Goal: Task Accomplishment & Management: Manage account settings

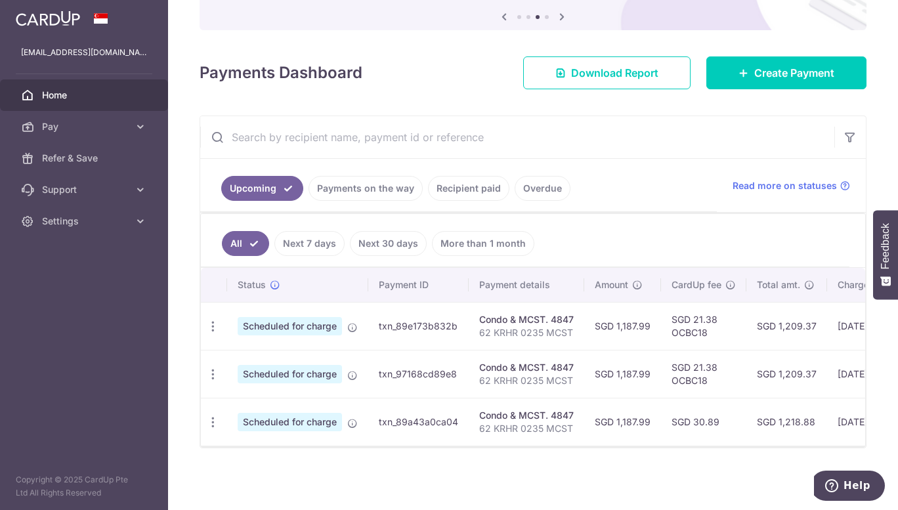
scroll to position [144, 0]
click at [211, 320] on icon "button" at bounding box center [213, 327] width 14 height 14
click at [271, 357] on span "Update payment" at bounding box center [282, 362] width 89 height 16
radio input "true"
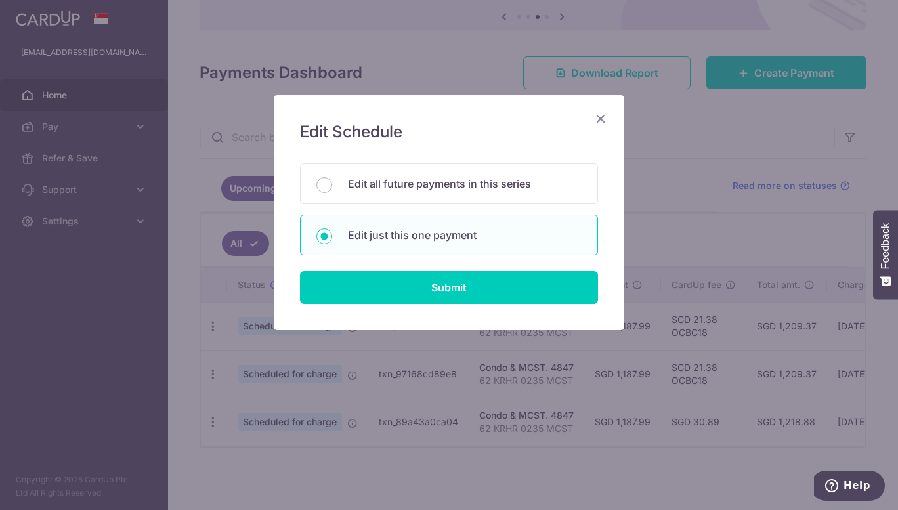
click at [444, 185] on p "Edit all future payments in this series" at bounding box center [465, 184] width 234 height 16
click at [332, 185] on input "Edit all future payments in this series" at bounding box center [324, 185] width 16 height 16
radio input "true"
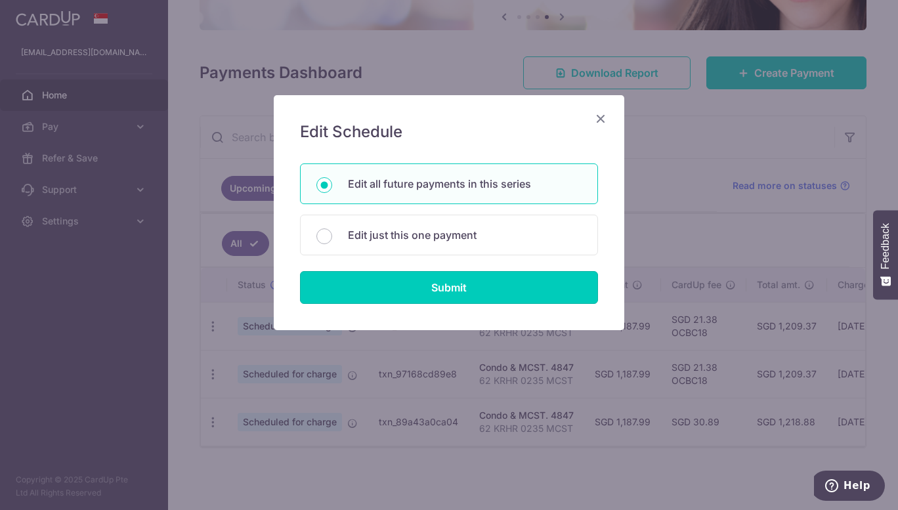
click at [457, 285] on input "Submit" at bounding box center [449, 287] width 298 height 33
radio input "true"
type input "1,187.99"
type input "62 KRHR 0235 MCST"
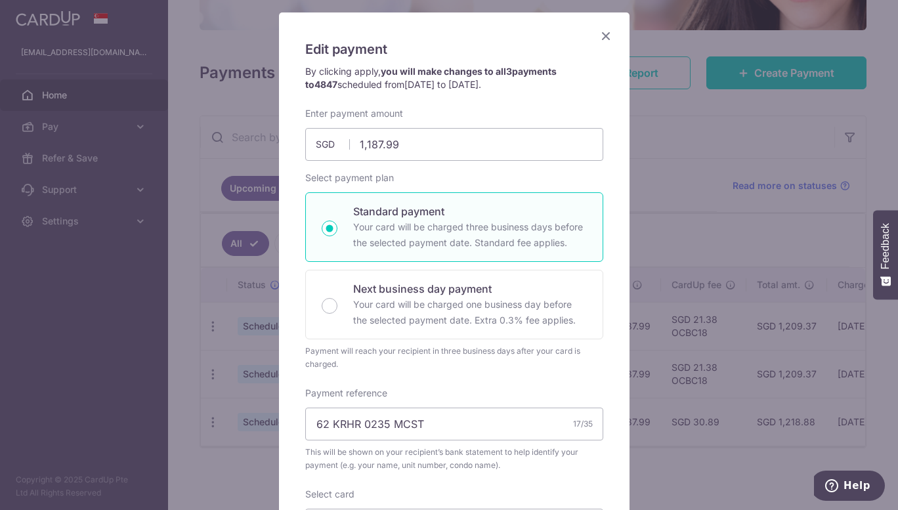
scroll to position [131, 0]
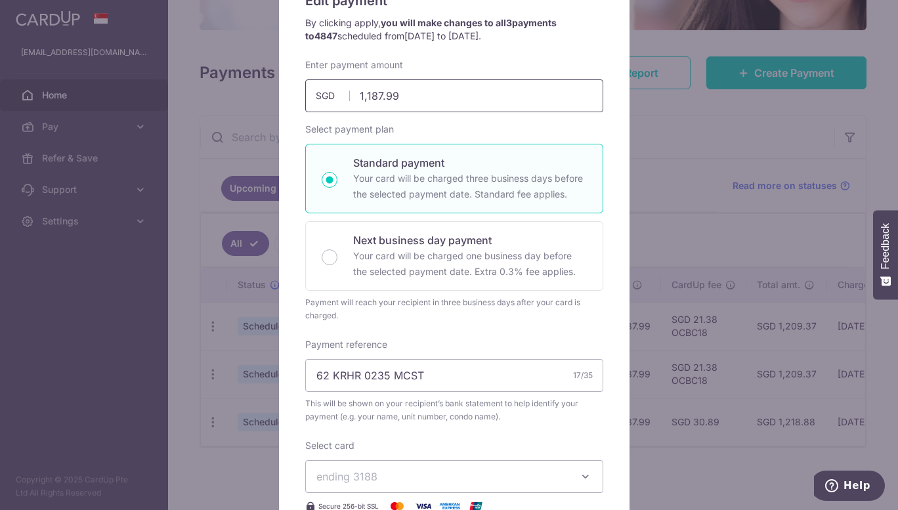
drag, startPoint x: 396, startPoint y: 100, endPoint x: 304, endPoint y: 93, distance: 92.8
click at [305, 93] on input "1,187.99" at bounding box center [454, 95] width 298 height 33
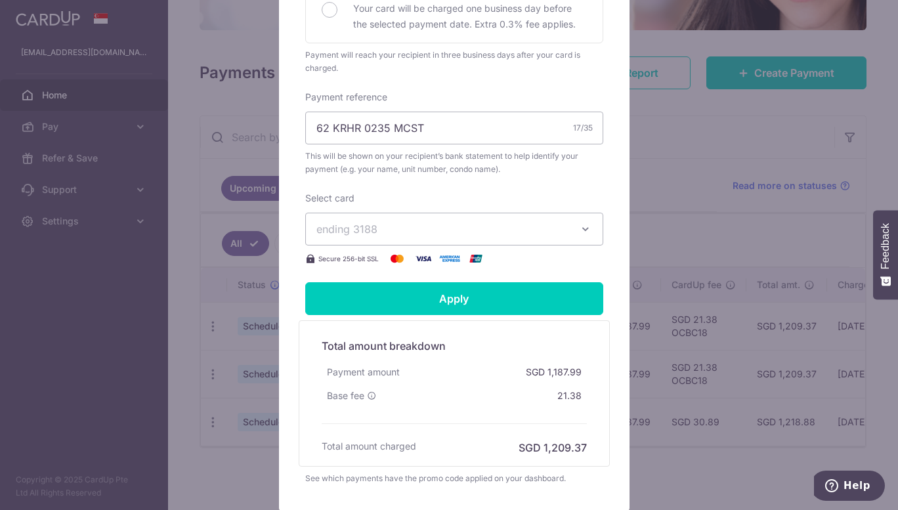
scroll to position [394, 0]
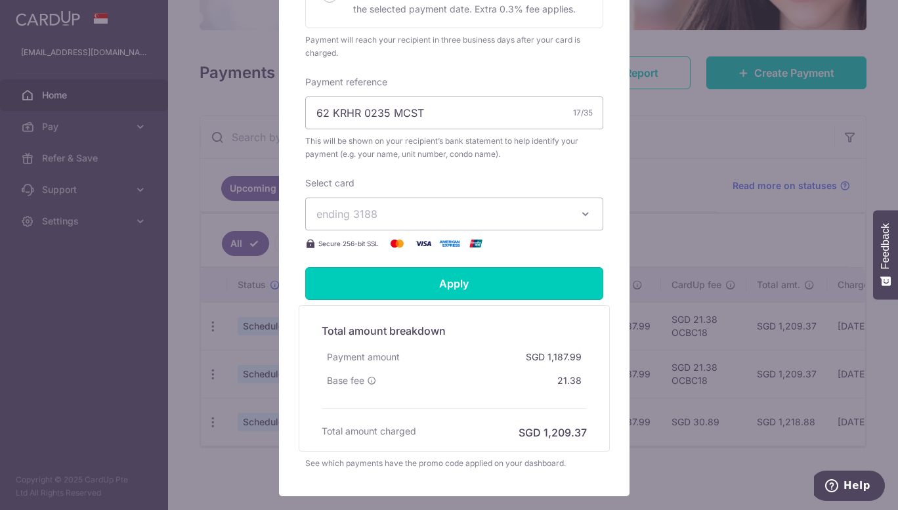
type input "1,275.00"
click at [456, 291] on input "Apply" at bounding box center [454, 283] width 298 height 33
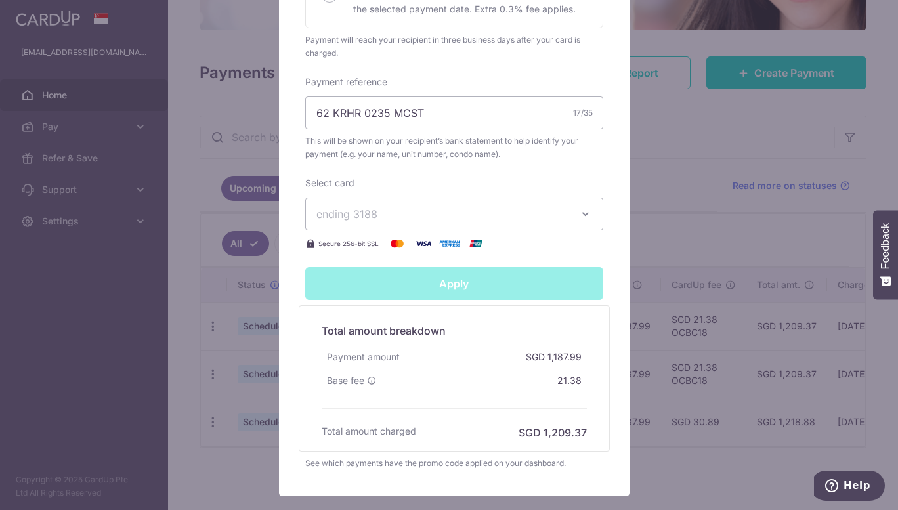
type input "Successfully Applied"
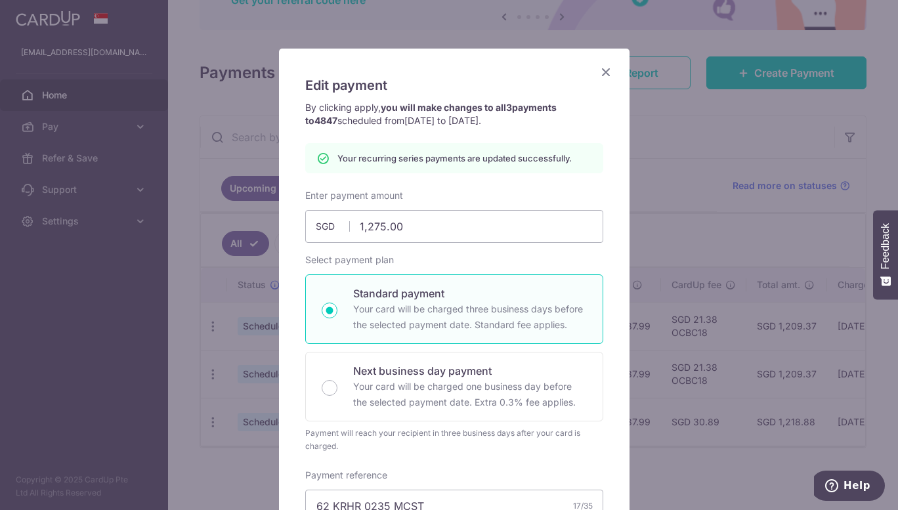
scroll to position [0, 0]
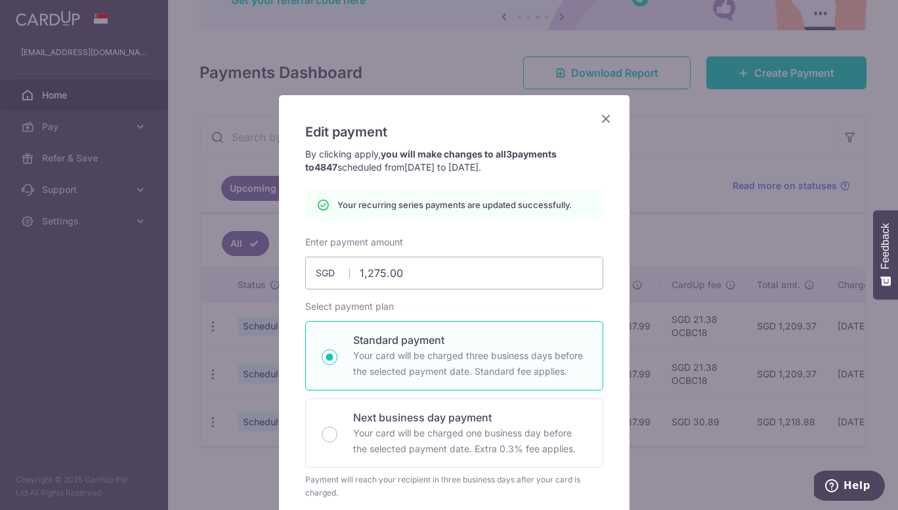
click at [598, 120] on icon "Close" at bounding box center [606, 118] width 16 height 16
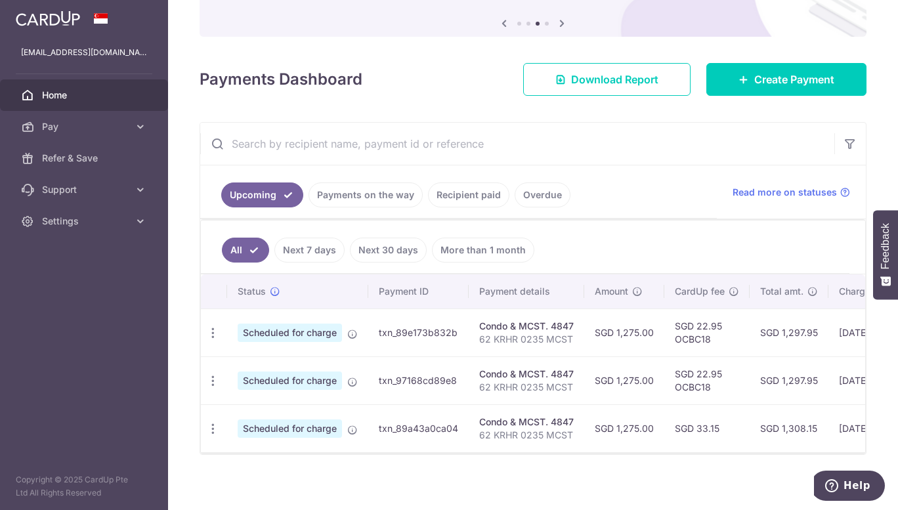
scroll to position [144, 0]
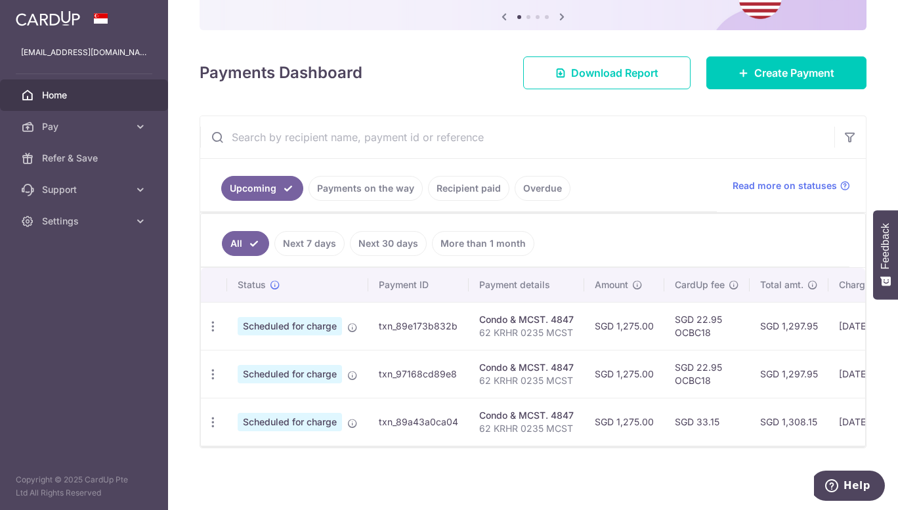
click at [448, 185] on link "Recipient paid" at bounding box center [468, 188] width 81 height 25
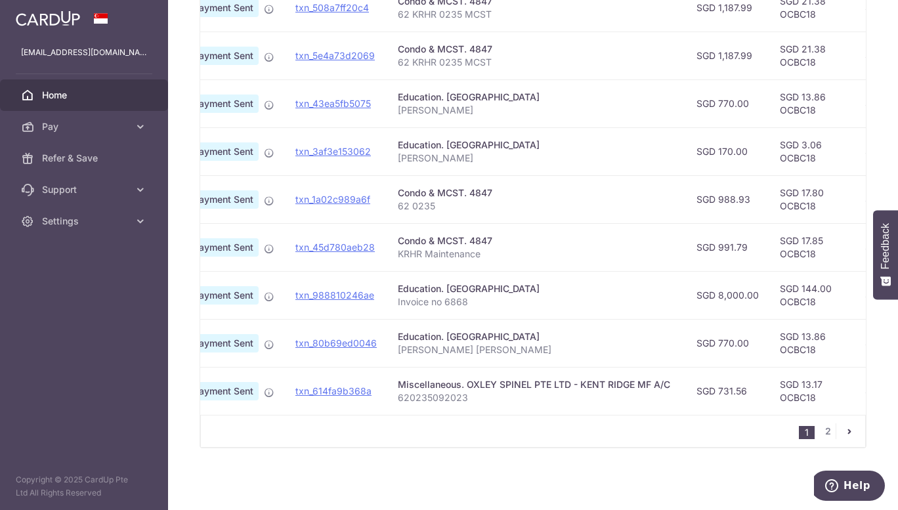
scroll to position [324, 0]
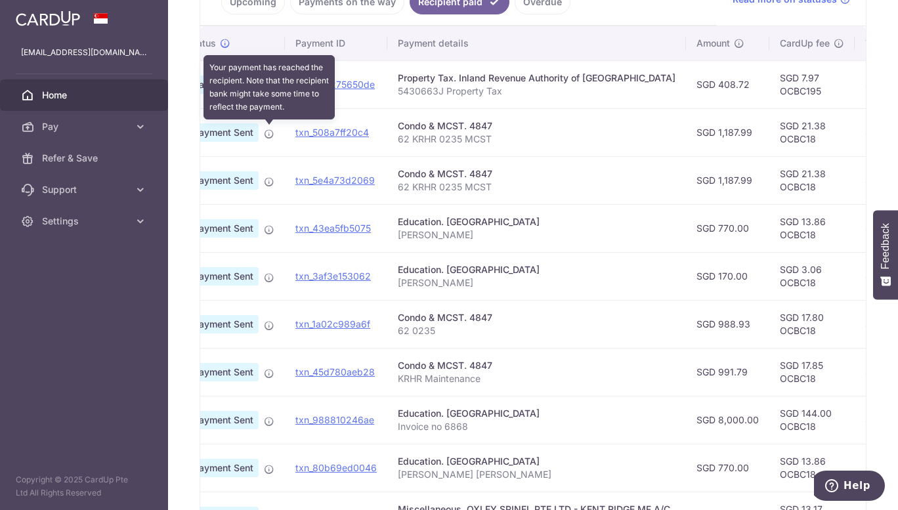
click at [266, 134] on icon at bounding box center [269, 134] width 10 height 10
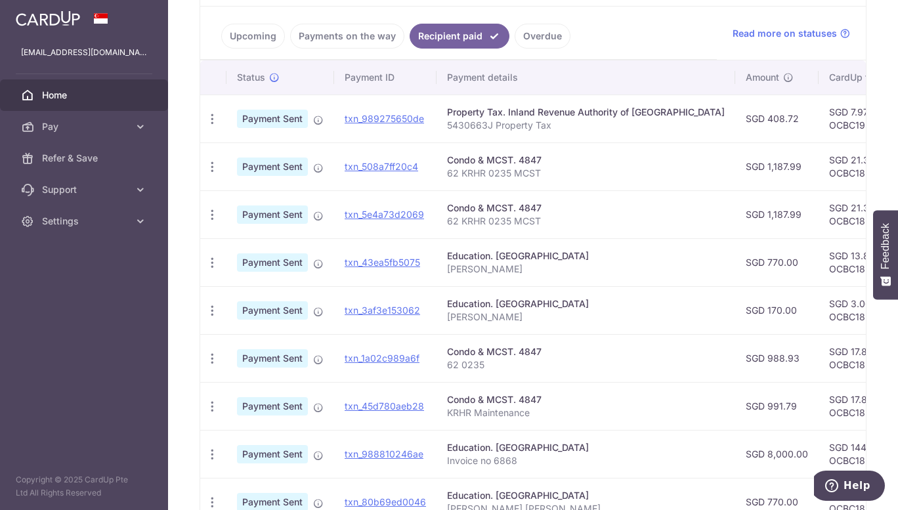
scroll to position [259, 0]
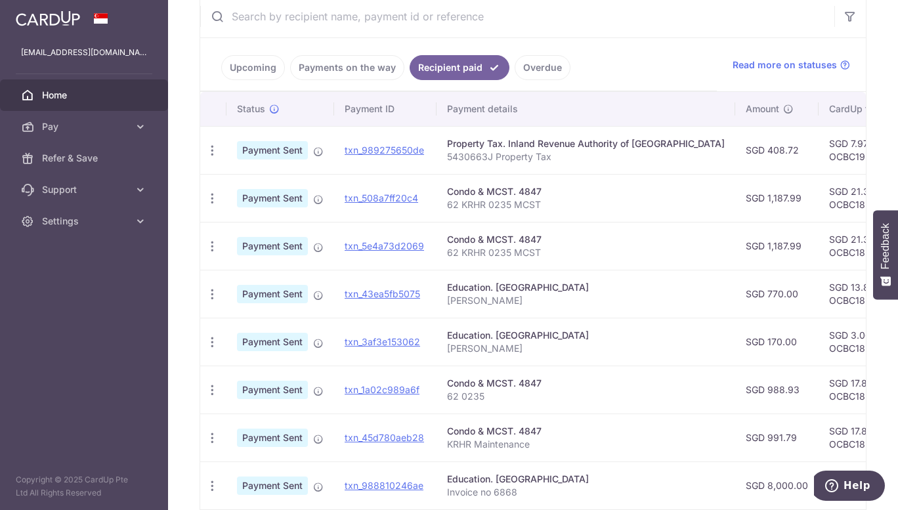
click at [213, 149] on icon "button" at bounding box center [212, 151] width 14 height 14
click at [673, 56] on ul "Upcoming Payments on the way Recipient paid Overdue" at bounding box center [458, 64] width 516 height 53
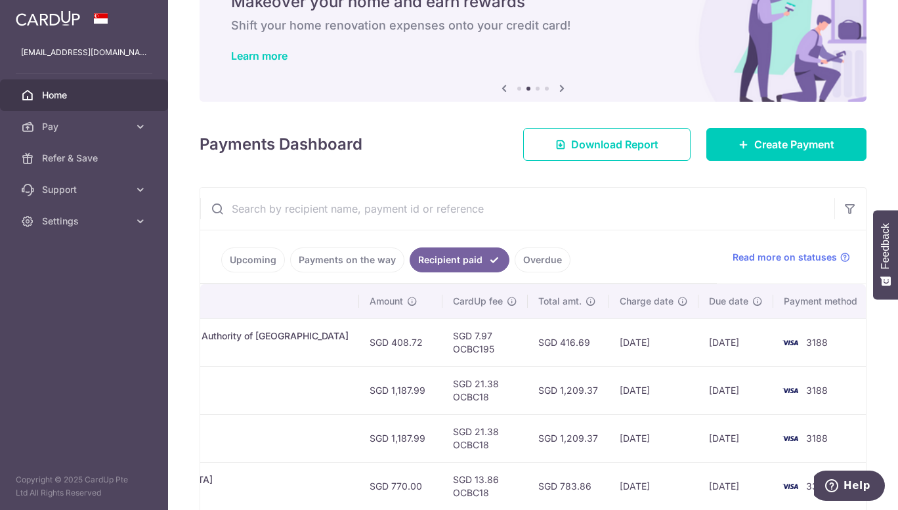
scroll to position [131, 0]
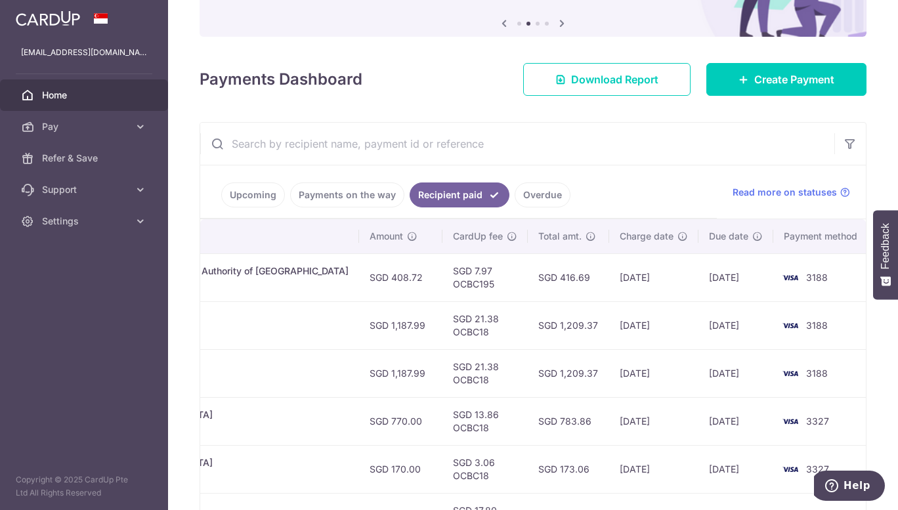
click at [728, 278] on td "[DATE]" at bounding box center [735, 277] width 75 height 48
drag, startPoint x: 749, startPoint y: 278, endPoint x: 703, endPoint y: 282, distance: 46.1
click at [703, 282] on td "[DATE]" at bounding box center [735, 277] width 75 height 48
click at [732, 283] on td "[DATE]" at bounding box center [735, 277] width 75 height 48
drag, startPoint x: 744, startPoint y: 327, endPoint x: 714, endPoint y: 324, distance: 29.6
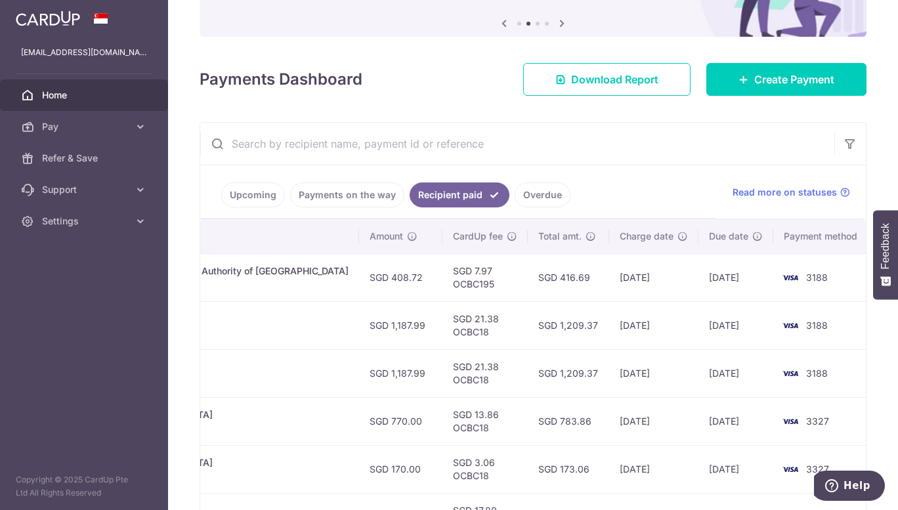
click at [714, 324] on td "[DATE]" at bounding box center [735, 325] width 75 height 48
click at [738, 327] on td "[DATE]" at bounding box center [735, 325] width 75 height 48
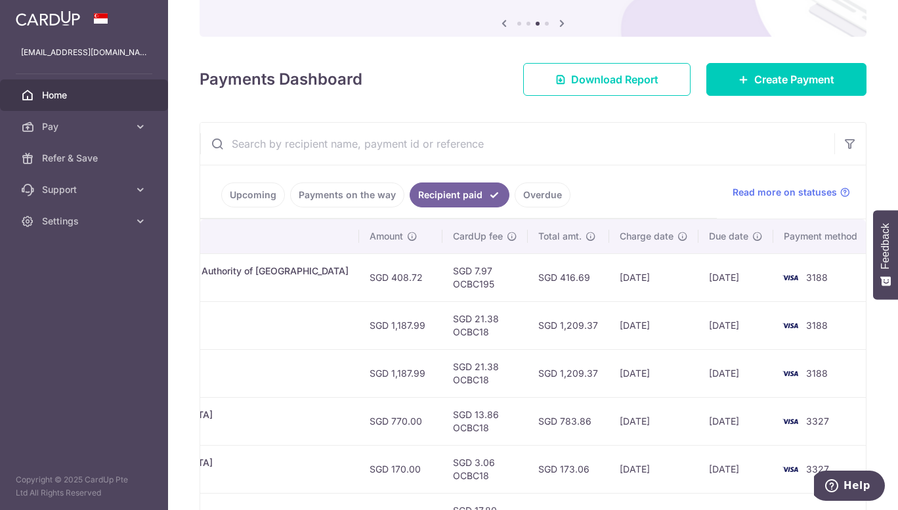
drag, startPoint x: 744, startPoint y: 324, endPoint x: 707, endPoint y: 326, distance: 37.5
click at [705, 326] on td "[DATE]" at bounding box center [735, 325] width 75 height 48
click at [741, 327] on td "[DATE]" at bounding box center [735, 325] width 75 height 48
drag, startPoint x: 747, startPoint y: 324, endPoint x: 698, endPoint y: 324, distance: 49.9
click at [698, 324] on td "[DATE]" at bounding box center [735, 325] width 75 height 48
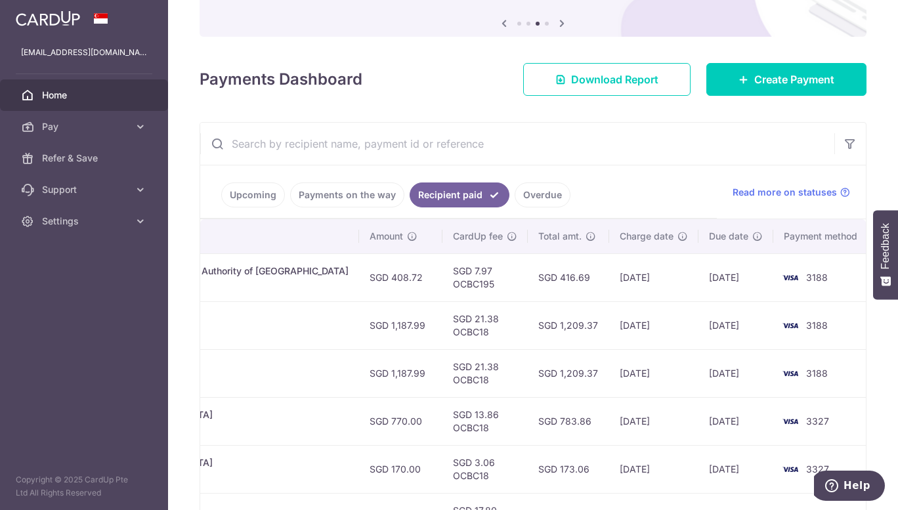
click at [741, 324] on td "[DATE]" at bounding box center [735, 325] width 75 height 48
click at [535, 205] on link "Overdue" at bounding box center [542, 194] width 56 height 25
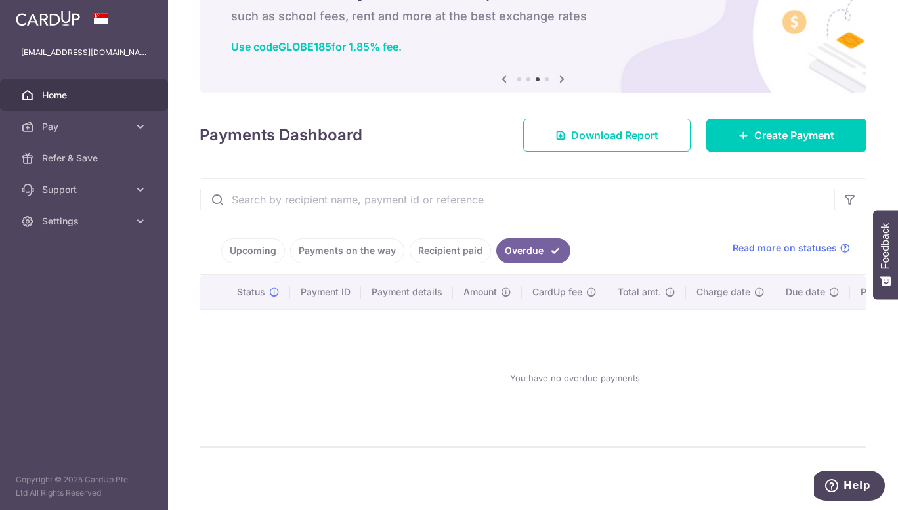
click at [427, 241] on link "Recipient paid" at bounding box center [449, 250] width 81 height 25
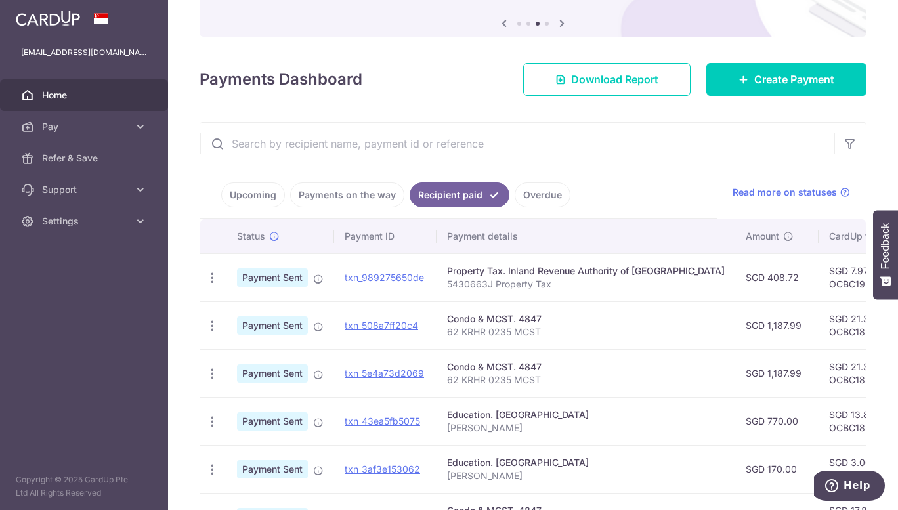
click at [249, 293] on td "Payment Sent" at bounding box center [280, 277] width 108 height 48
click at [254, 203] on link "Upcoming" at bounding box center [253, 194] width 64 height 25
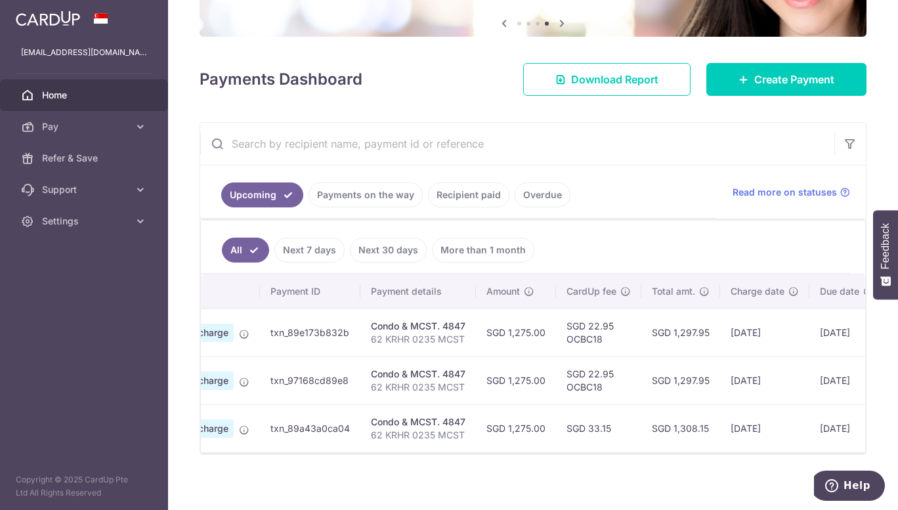
scroll to position [0, 0]
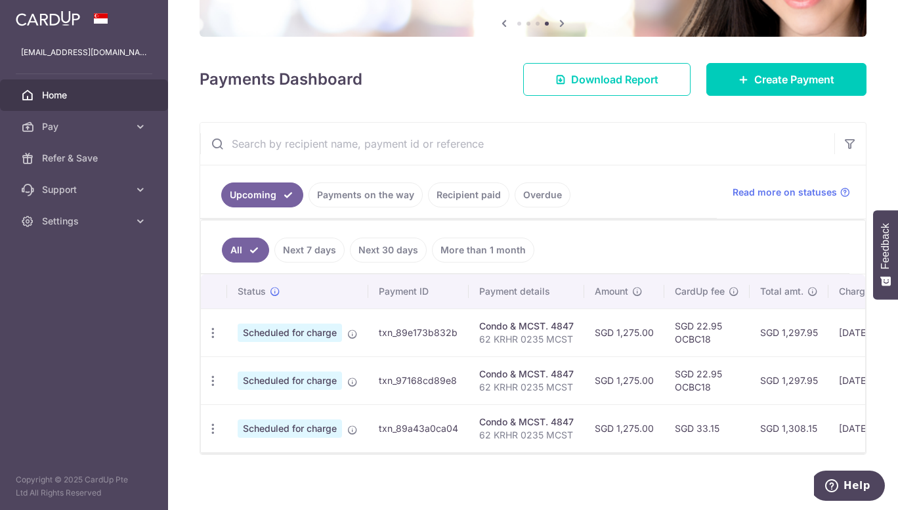
click at [482, 193] on link "Recipient paid" at bounding box center [468, 194] width 81 height 25
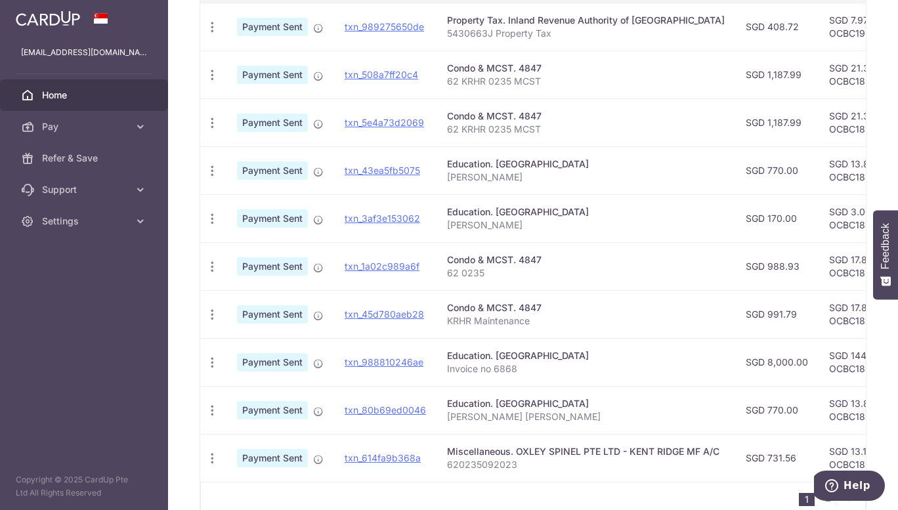
scroll to position [394, 0]
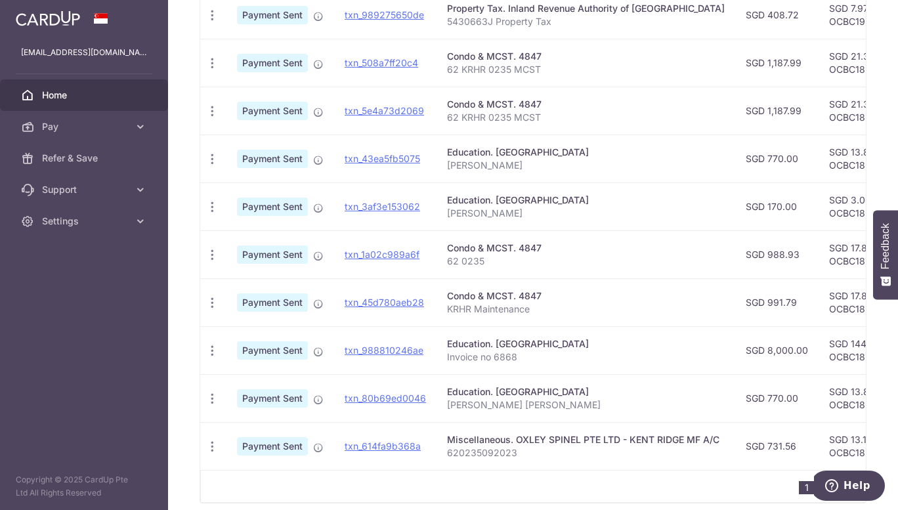
drag, startPoint x: 528, startPoint y: 469, endPoint x: 566, endPoint y: 468, distance: 38.1
click at [566, 468] on td "Miscellaneous. OXLEY SPINEL PTE LTD - KENT RIDGE MF A/C 620235092023" at bounding box center [585, 446] width 299 height 48
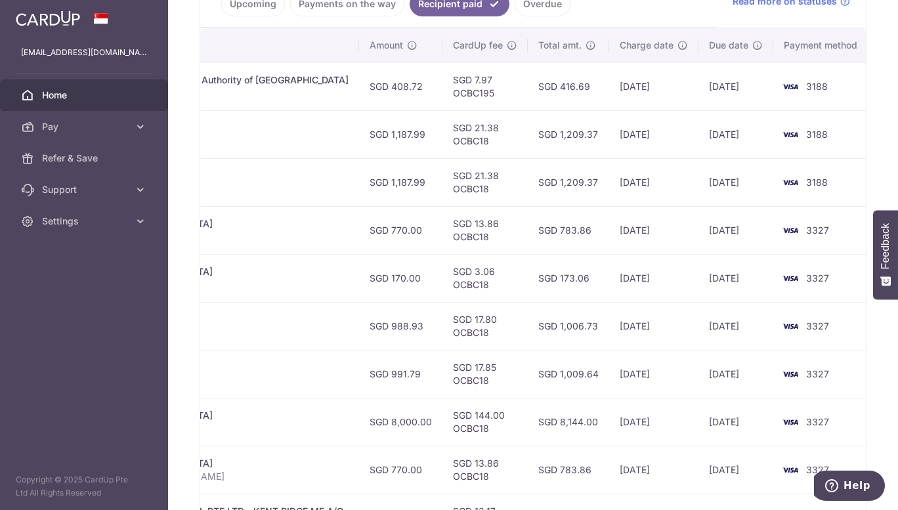
scroll to position [262, 0]
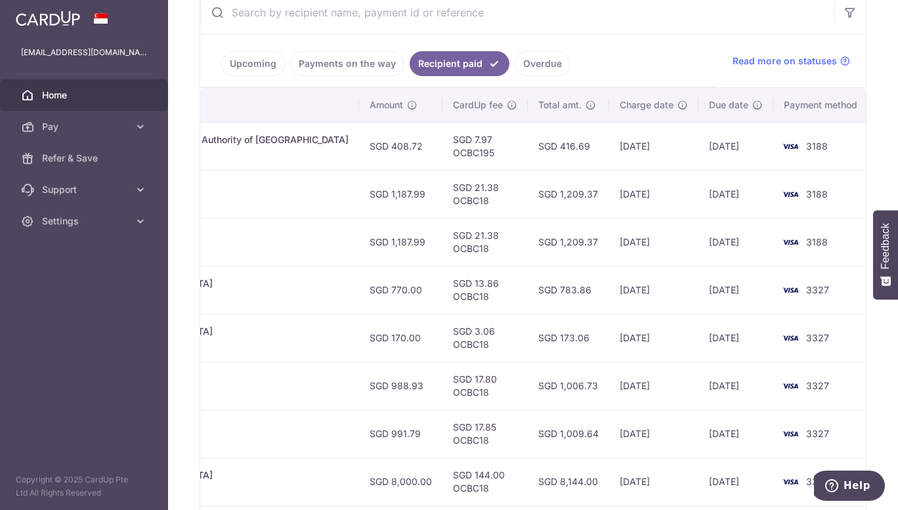
drag, startPoint x: 610, startPoint y: 193, endPoint x: 660, endPoint y: 196, distance: 49.3
click at [660, 196] on td "[DATE]" at bounding box center [653, 194] width 89 height 48
click at [643, 232] on td "[DATE]" at bounding box center [653, 242] width 89 height 48
drag, startPoint x: 609, startPoint y: 195, endPoint x: 658, endPoint y: 197, distance: 49.3
click at [658, 197] on td "[DATE]" at bounding box center [653, 194] width 89 height 48
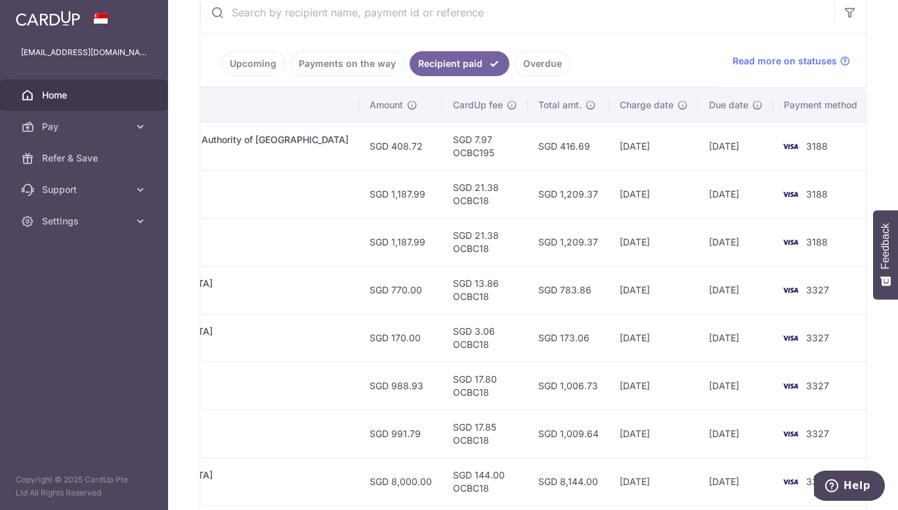
click at [707, 199] on td "[DATE]" at bounding box center [735, 194] width 75 height 48
drag, startPoint x: 702, startPoint y: 195, endPoint x: 740, endPoint y: 194, distance: 38.1
click at [742, 192] on td "[DATE]" at bounding box center [735, 194] width 75 height 48
click at [711, 241] on td "[DATE]" at bounding box center [735, 242] width 75 height 48
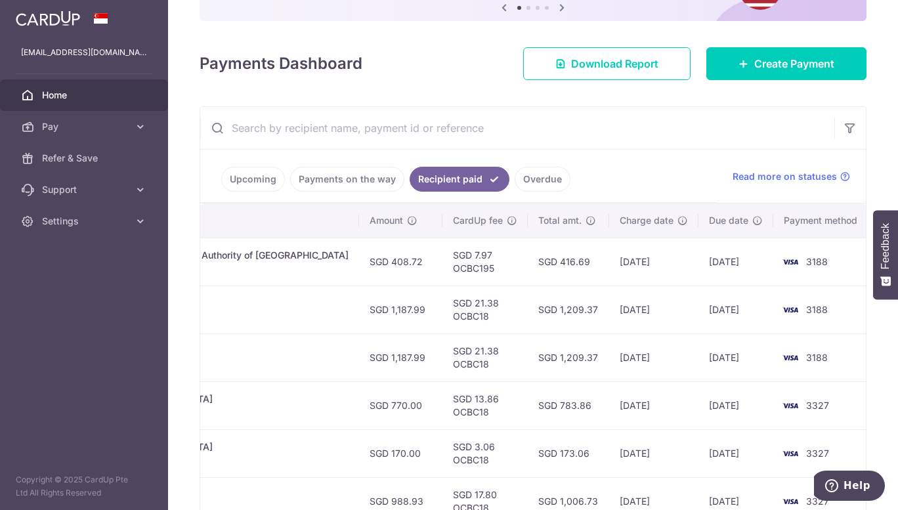
scroll to position [131, 0]
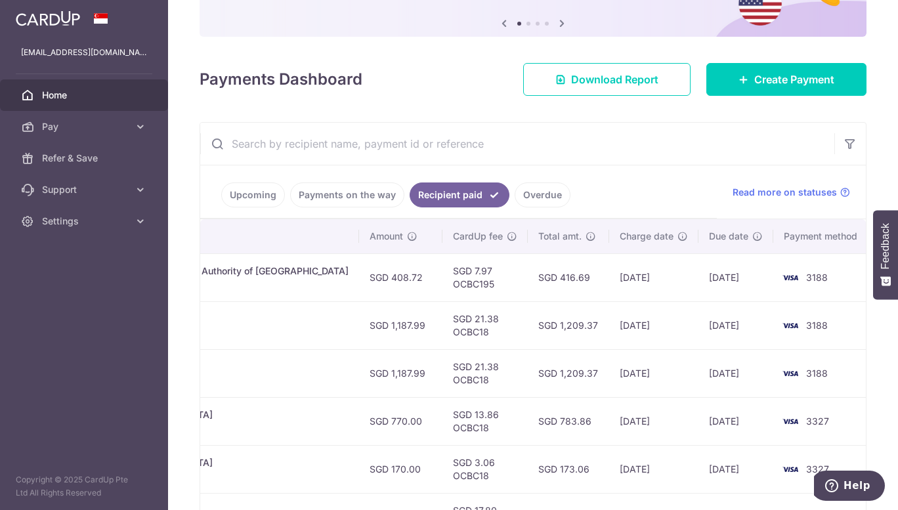
click at [375, 207] on ul "Upcoming Payments on the way Recipient paid Overdue" at bounding box center [458, 191] width 516 height 53
click at [372, 199] on link "Payments on the way" at bounding box center [347, 194] width 114 height 25
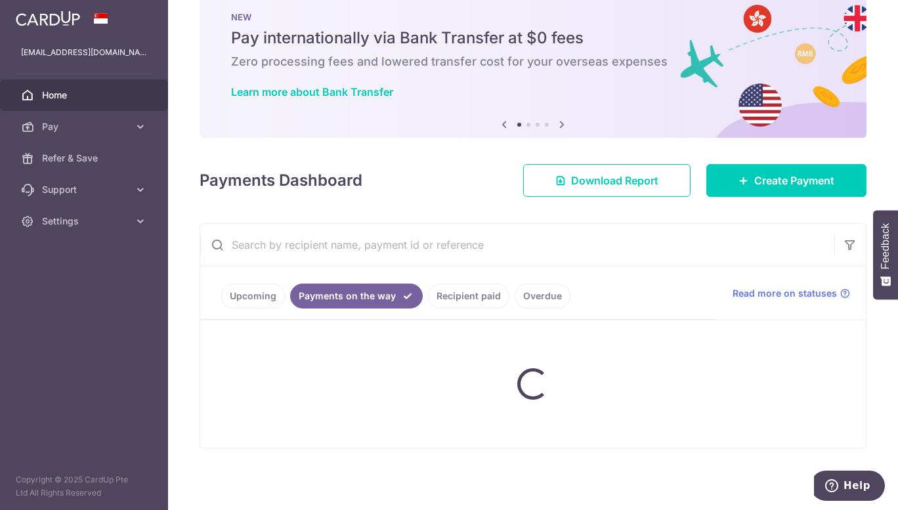
scroll to position [0, 0]
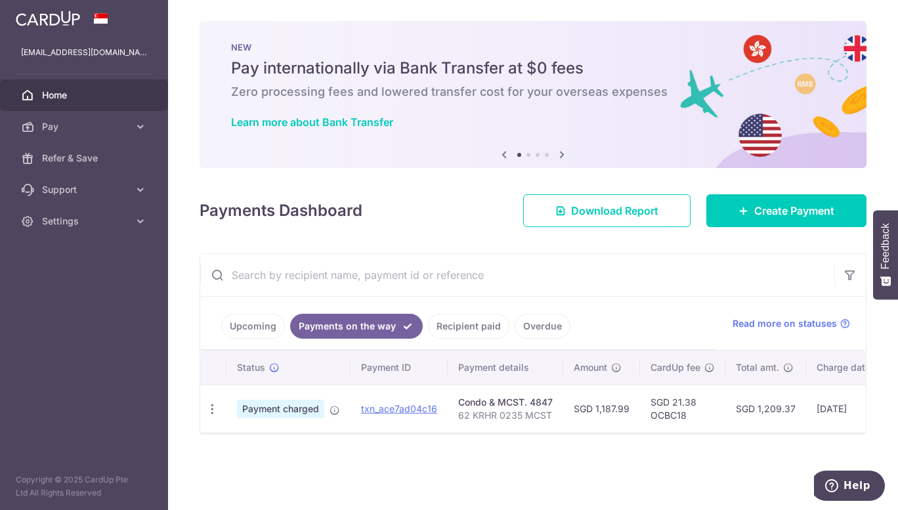
drag, startPoint x: 596, startPoint y: 408, endPoint x: 626, endPoint y: 406, distance: 30.3
click at [626, 406] on td "SGD 1,187.99" at bounding box center [601, 409] width 77 height 48
copy td "1,187.99"
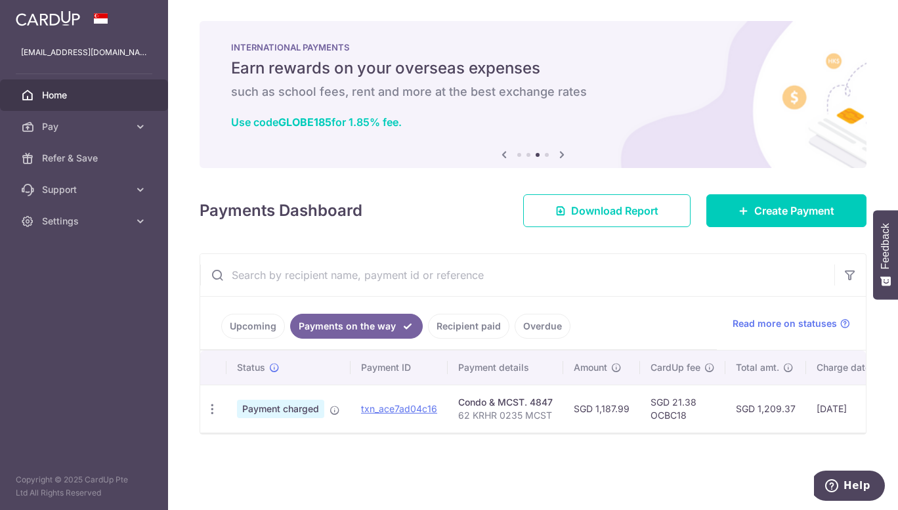
click at [621, 464] on div "× Pause Schedule Pause all future payments in this series Pause just this one p…" at bounding box center [533, 255] width 730 height 510
click at [111, 302] on aside "[EMAIL_ADDRESS][DOMAIN_NAME] Home Pay Payments Recipients Cards Refer & Save Su…" at bounding box center [84, 255] width 168 height 510
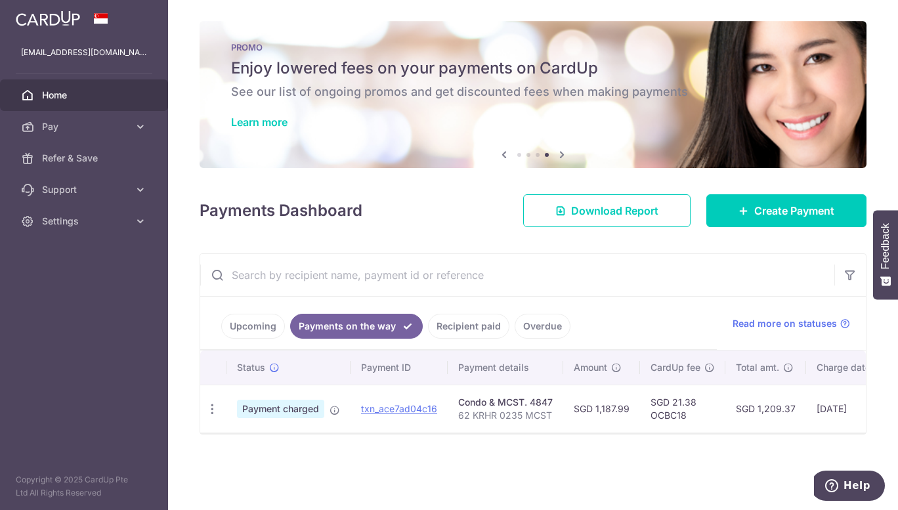
click at [99, 96] on span "Home" at bounding box center [85, 95] width 87 height 13
